Goal: Navigation & Orientation: Find specific page/section

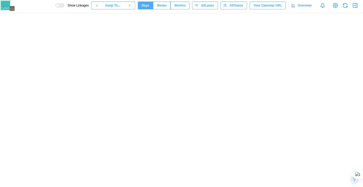
scroll to position [0, 10716]
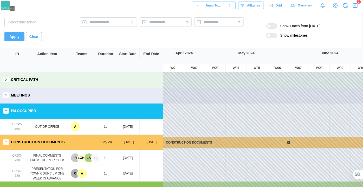
scroll to position [25, 295]
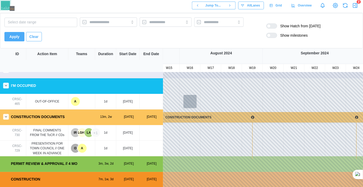
click at [355, 6] on icon "button" at bounding box center [355, 5] width 6 height 6
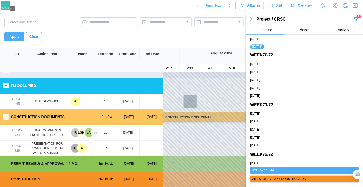
click at [354, 20] on icon "button" at bounding box center [355, 19] width 3 height 4
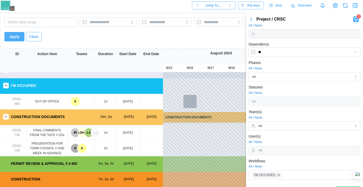
scroll to position [89, 0]
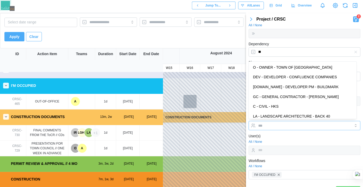
click at [284, 126] on input "Team(s)" at bounding box center [299, 125] width 83 height 4
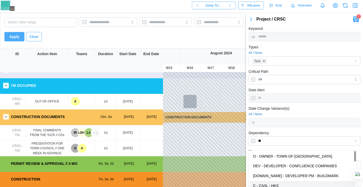
scroll to position [100, 0]
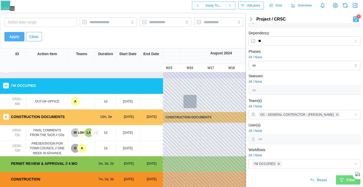
click at [336, 181] on button "Filter" at bounding box center [348, 179] width 24 height 9
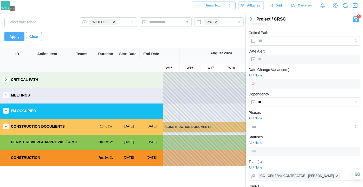
scroll to position [49, 0]
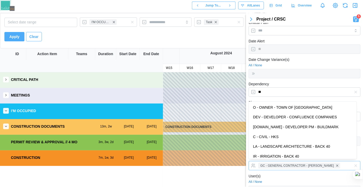
click at [333, 164] on div "GC - GENERAL CONTRACTOR - SAUNDERS" at bounding box center [299, 165] width 84 height 9
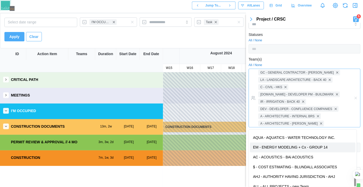
scroll to position [149, 0]
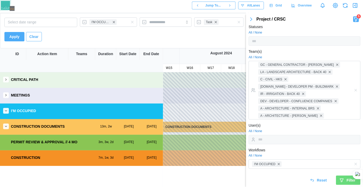
click at [341, 182] on div "Filter" at bounding box center [347, 180] width 16 height 9
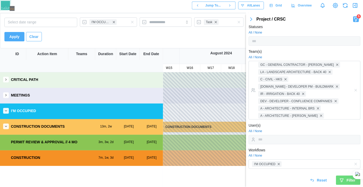
click at [341, 182] on div "Filter" at bounding box center [347, 180] width 16 height 9
click at [354, 4] on icon "button" at bounding box center [355, 5] width 6 height 6
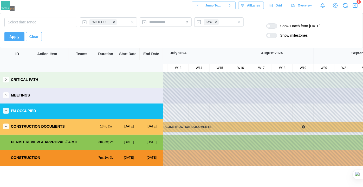
scroll to position [0, 0]
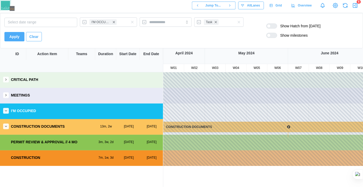
click at [10, 112] on div "I'M OCCUPIED" at bounding box center [81, 110] width 163 height 15
click at [7, 111] on icon "button" at bounding box center [6, 111] width 4 height 4
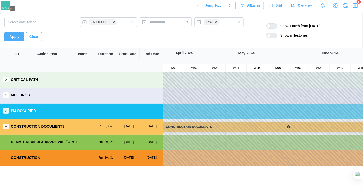
click at [7, 127] on icon "button" at bounding box center [6, 126] width 4 height 4
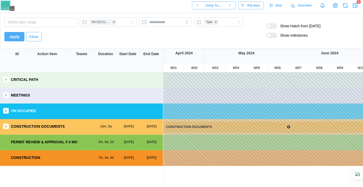
click at [7, 127] on icon "button" at bounding box center [6, 126] width 4 height 4
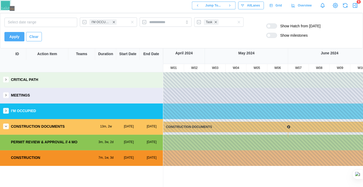
click at [5, 112] on icon "button" at bounding box center [6, 111] width 4 height 4
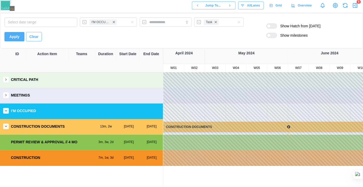
click at [5, 102] on div "MEETINGS" at bounding box center [81, 95] width 163 height 15
click at [5, 95] on icon "button" at bounding box center [6, 95] width 4 height 4
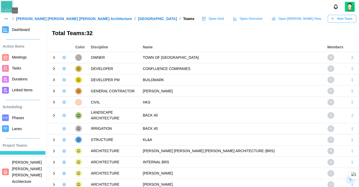
click at [55, 58] on icon at bounding box center [54, 57] width 5 height 5
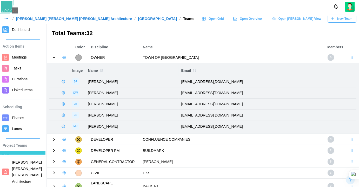
click at [55, 58] on icon at bounding box center [54, 57] width 5 height 5
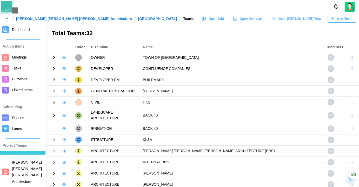
click at [55, 58] on icon at bounding box center [54, 57] width 5 height 5
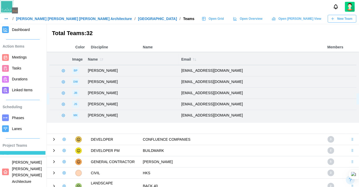
drag, startPoint x: 353, startPoint y: 59, endPoint x: 339, endPoint y: 92, distance: 35.8
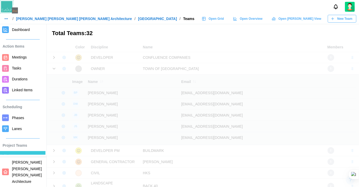
click at [7, 61] on link "Meetings" at bounding box center [22, 57] width 45 height 11
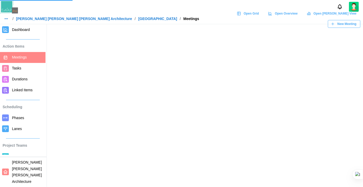
click at [14, 68] on span "Tasks" at bounding box center [16, 68] width 9 height 4
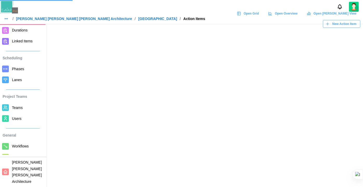
scroll to position [65, 0]
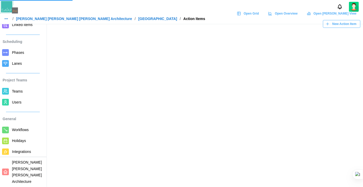
click at [24, 51] on span "Phases" at bounding box center [27, 52] width 31 height 6
click at [18, 62] on span "Lanes" at bounding box center [17, 63] width 10 height 4
click at [18, 53] on span "Phases" at bounding box center [18, 52] width 12 height 4
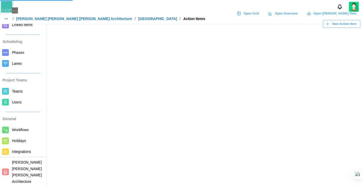
click at [16, 63] on span "Lanes" at bounding box center [17, 63] width 10 height 4
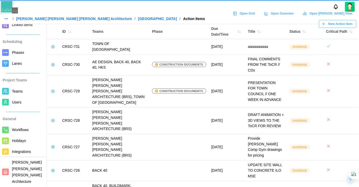
click at [16, 63] on span "Lanes" at bounding box center [17, 63] width 10 height 4
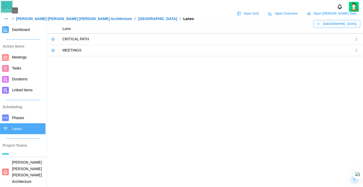
click at [25, 120] on span "Phases" at bounding box center [27, 118] width 31 height 6
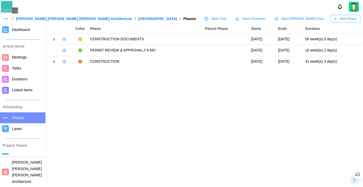
click at [52, 39] on icon at bounding box center [54, 39] width 5 height 5
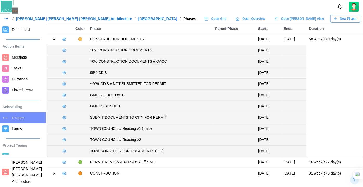
click at [53, 39] on icon at bounding box center [54, 39] width 5 height 5
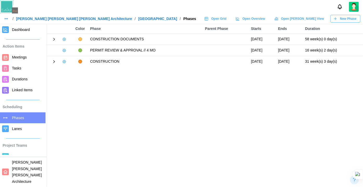
click at [53, 39] on icon at bounding box center [54, 39] width 5 height 5
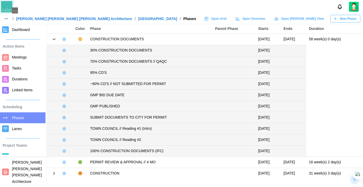
click at [53, 39] on icon at bounding box center [54, 39] width 5 height 5
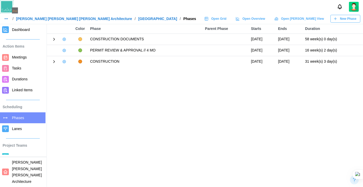
click at [54, 60] on icon at bounding box center [54, 61] width 5 height 5
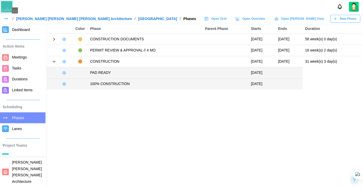
click at [54, 60] on icon at bounding box center [54, 61] width 5 height 5
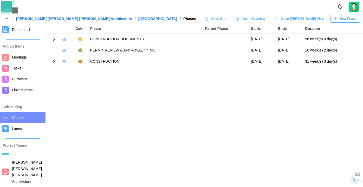
click at [54, 60] on icon at bounding box center [54, 61] width 5 height 5
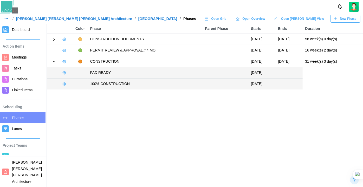
click at [54, 60] on icon at bounding box center [54, 61] width 5 height 5
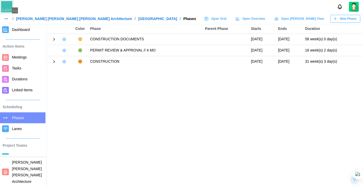
click at [54, 60] on icon at bounding box center [54, 61] width 5 height 5
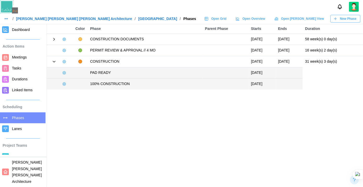
click at [54, 60] on icon at bounding box center [54, 61] width 5 height 5
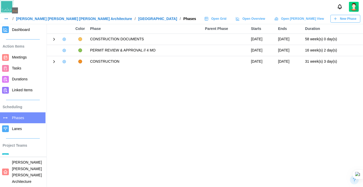
click at [54, 60] on icon at bounding box center [54, 61] width 5 height 5
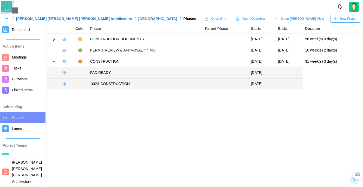
click at [54, 60] on icon at bounding box center [54, 61] width 5 height 5
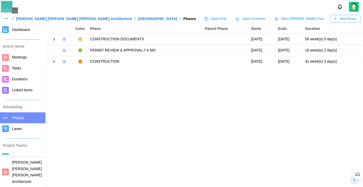
click at [226, 18] on span "Open Grid" at bounding box center [218, 18] width 15 height 7
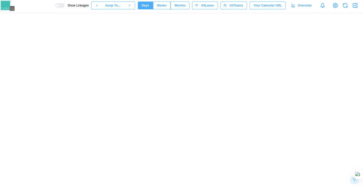
scroll to position [0, 10716]
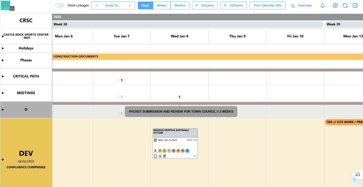
click at [5, 109] on canvas at bounding box center [181, 100] width 363 height 174
click at [3, 110] on canvas at bounding box center [181, 100] width 363 height 174
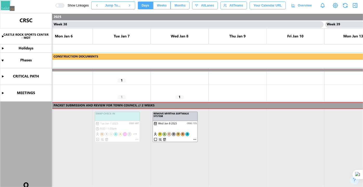
click at [162, 6] on button "Weeks" at bounding box center [162, 6] width 18 height 8
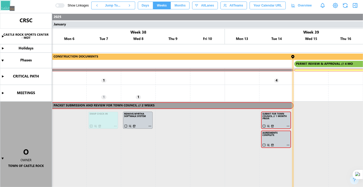
scroll to position [0, 6387]
click at [149, 4] on span "Days" at bounding box center [146, 5] width 8 height 7
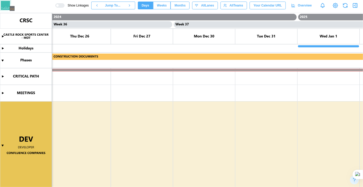
scroll to position [0, 10754]
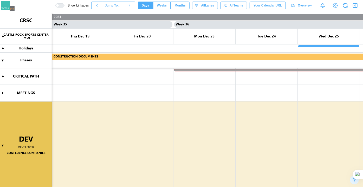
click at [183, 6] on span "Months" at bounding box center [179, 5] width 11 height 7
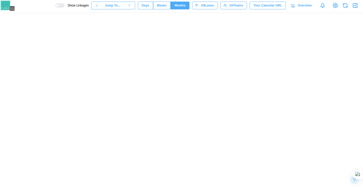
scroll to position [0, 932]
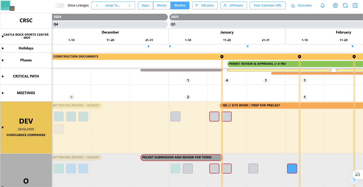
click at [167, 3] on span "Weeks" at bounding box center [162, 5] width 10 height 7
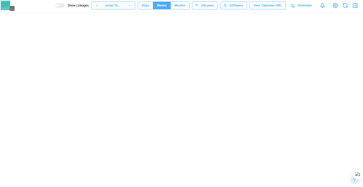
scroll to position [0, 5524]
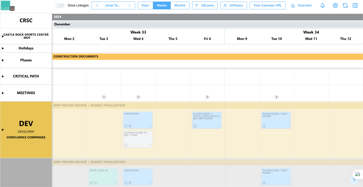
click at [148, 6] on span "Days" at bounding box center [146, 5] width 8 height 7
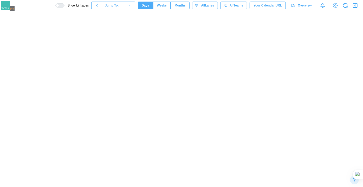
click at [148, 6] on span "Days" at bounding box center [146, 5] width 8 height 7
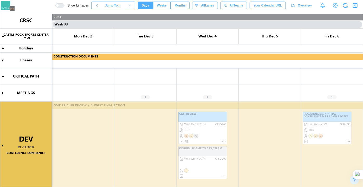
scroll to position [0, 9943]
click at [240, 18] on canvas at bounding box center [181, 100] width 363 height 174
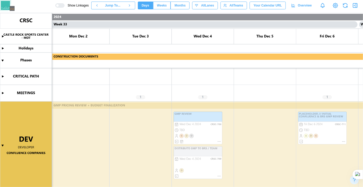
scroll to position [0, 9946]
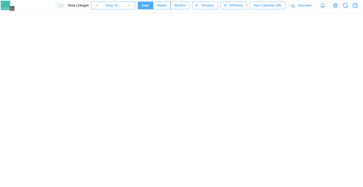
click at [59, 4] on div at bounding box center [57, 5] width 3 height 3
click at [64, 4] on div at bounding box center [61, 6] width 5 height 4
